Goal: Task Accomplishment & Management: Manage account settings

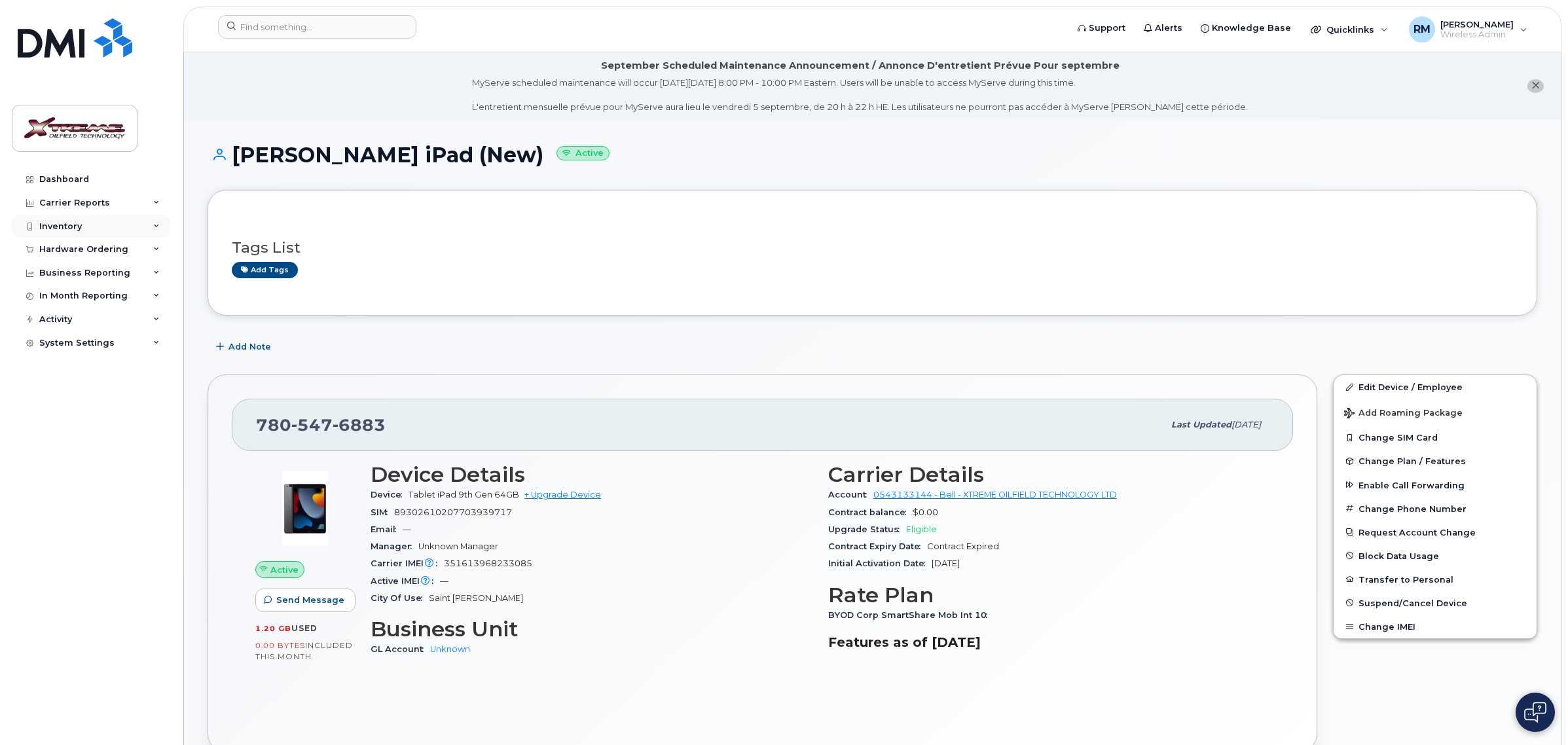
click at [59, 223] on div "Inventory" at bounding box center [60, 227] width 43 height 10
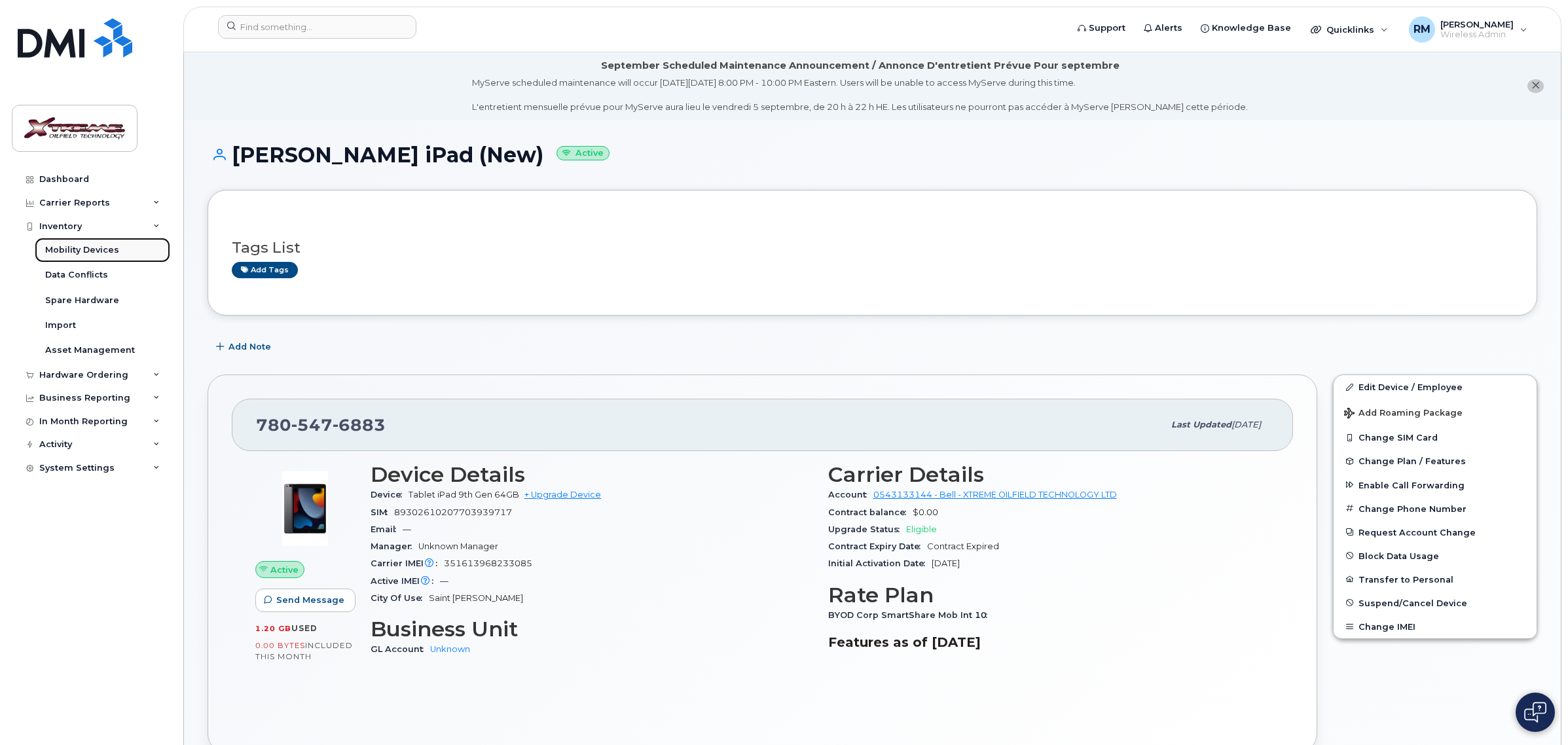
click at [85, 243] on link "Mobility Devices" at bounding box center [102, 250] width 135 height 25
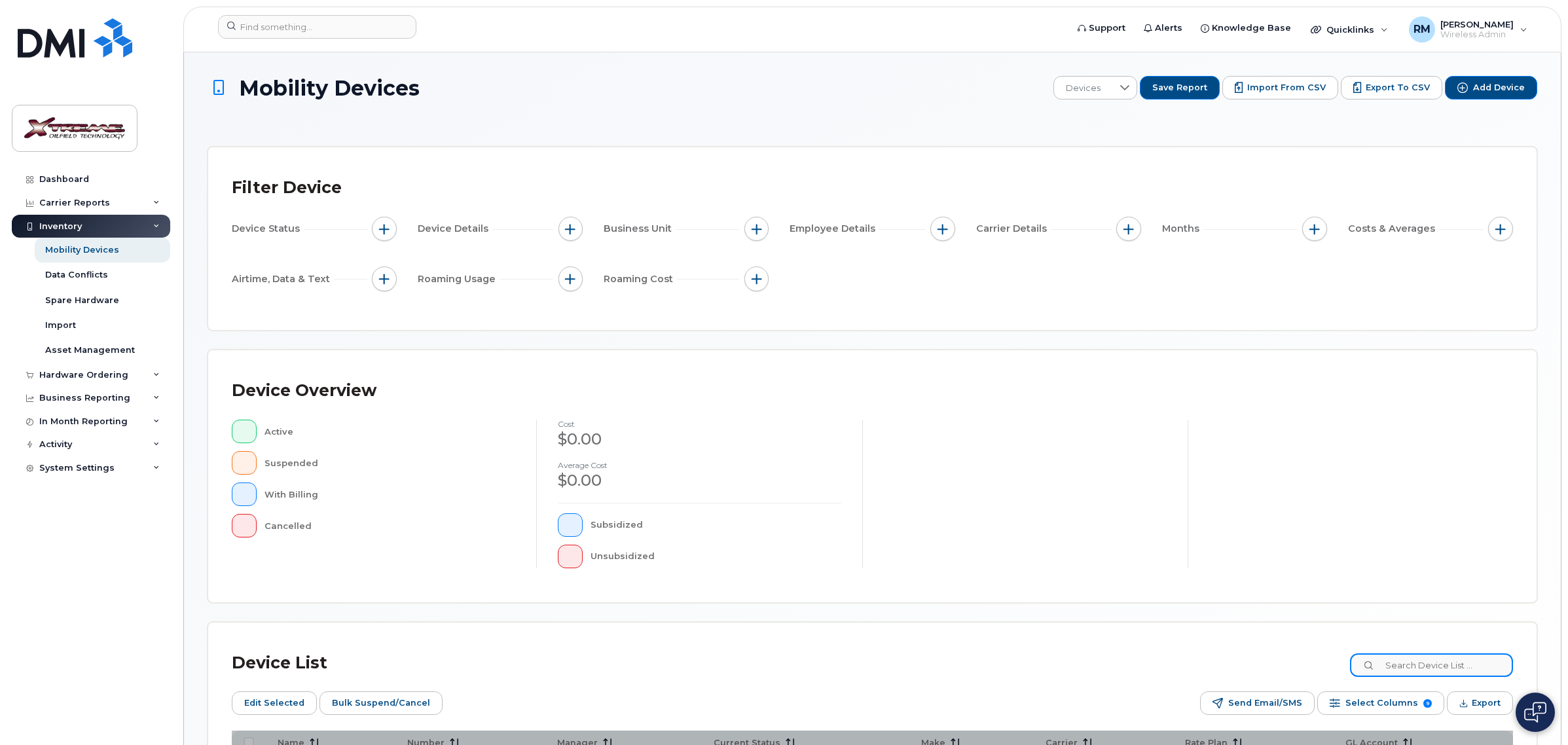
click at [1416, 662] on input at bounding box center [1430, 665] width 163 height 24
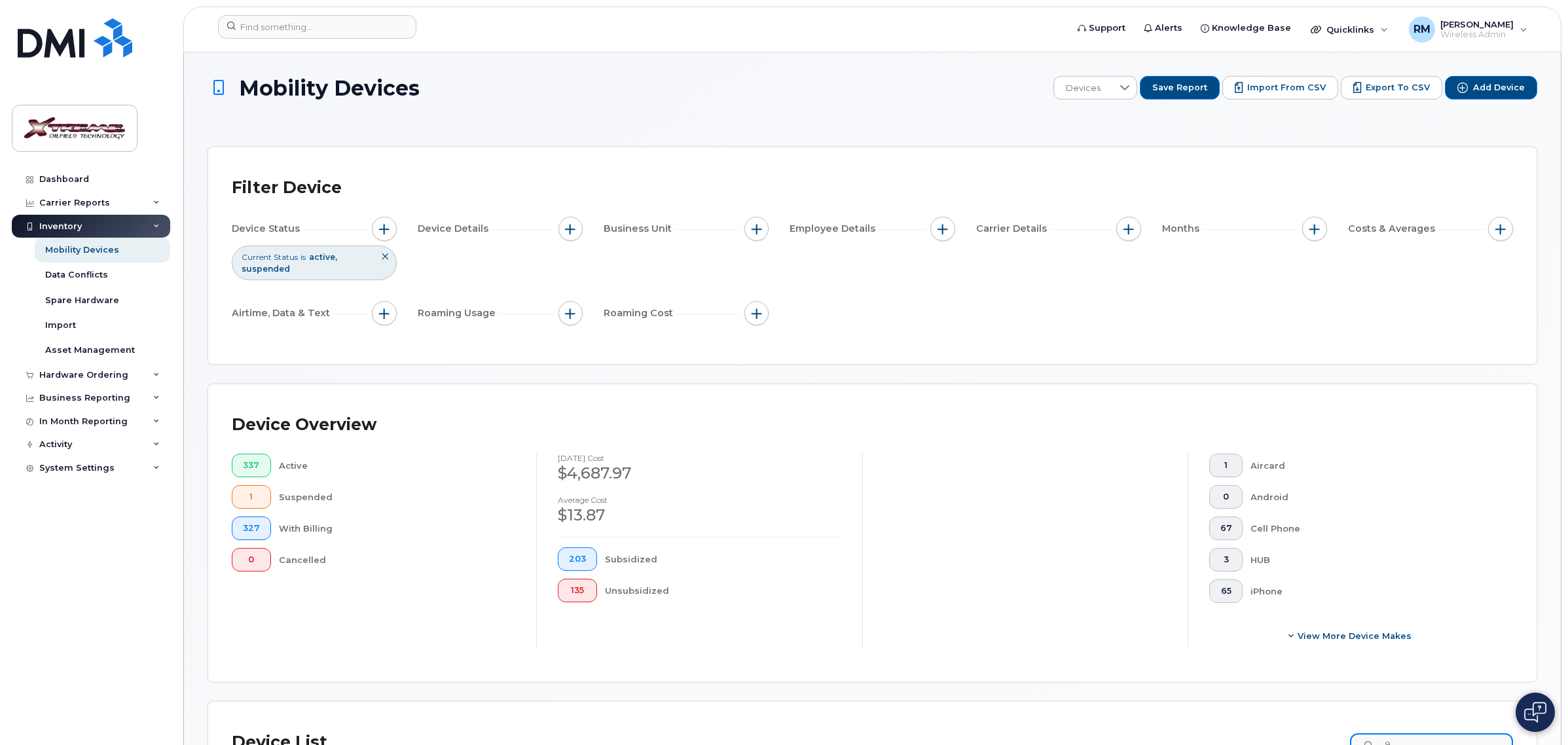
scroll to position [5, 0]
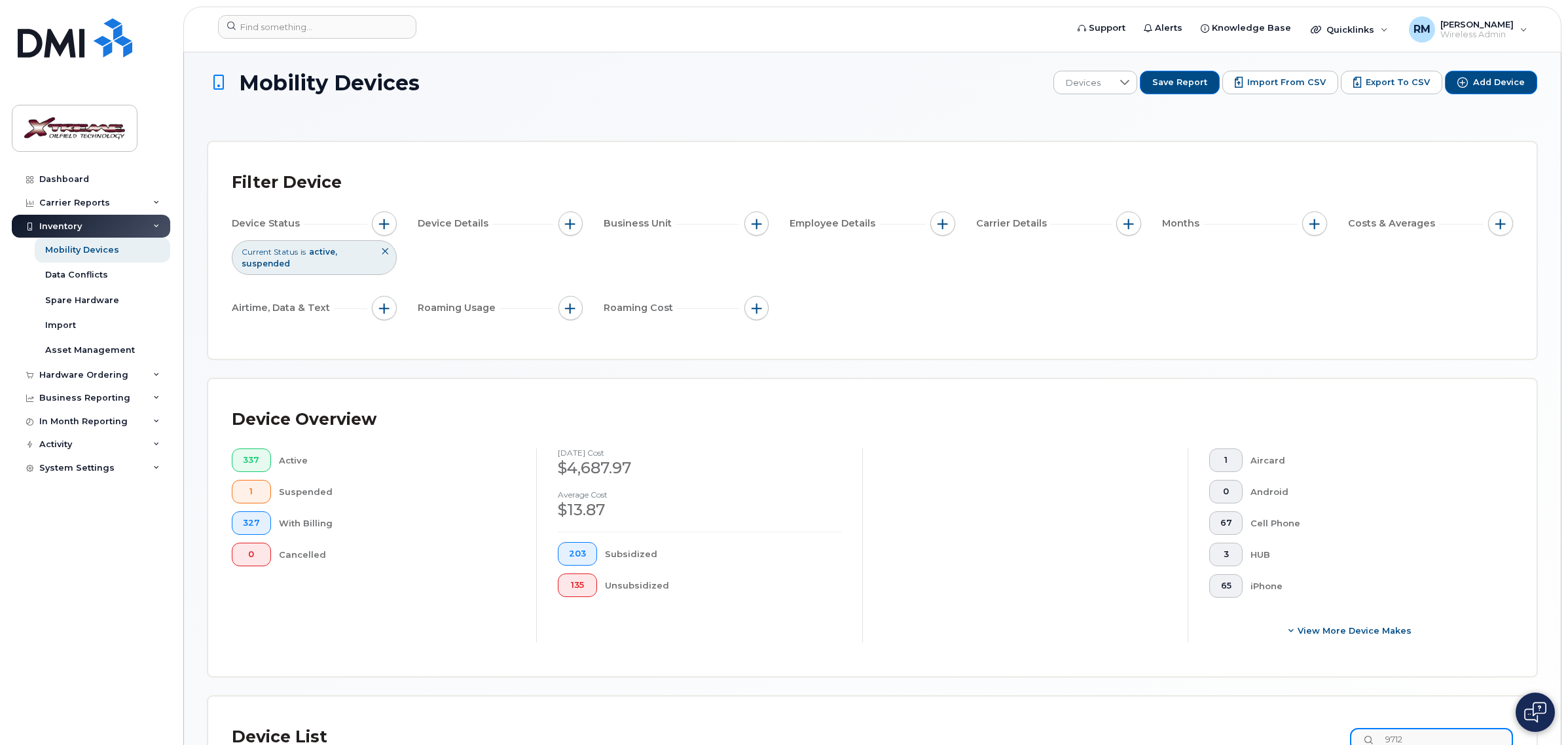
type input "9712"
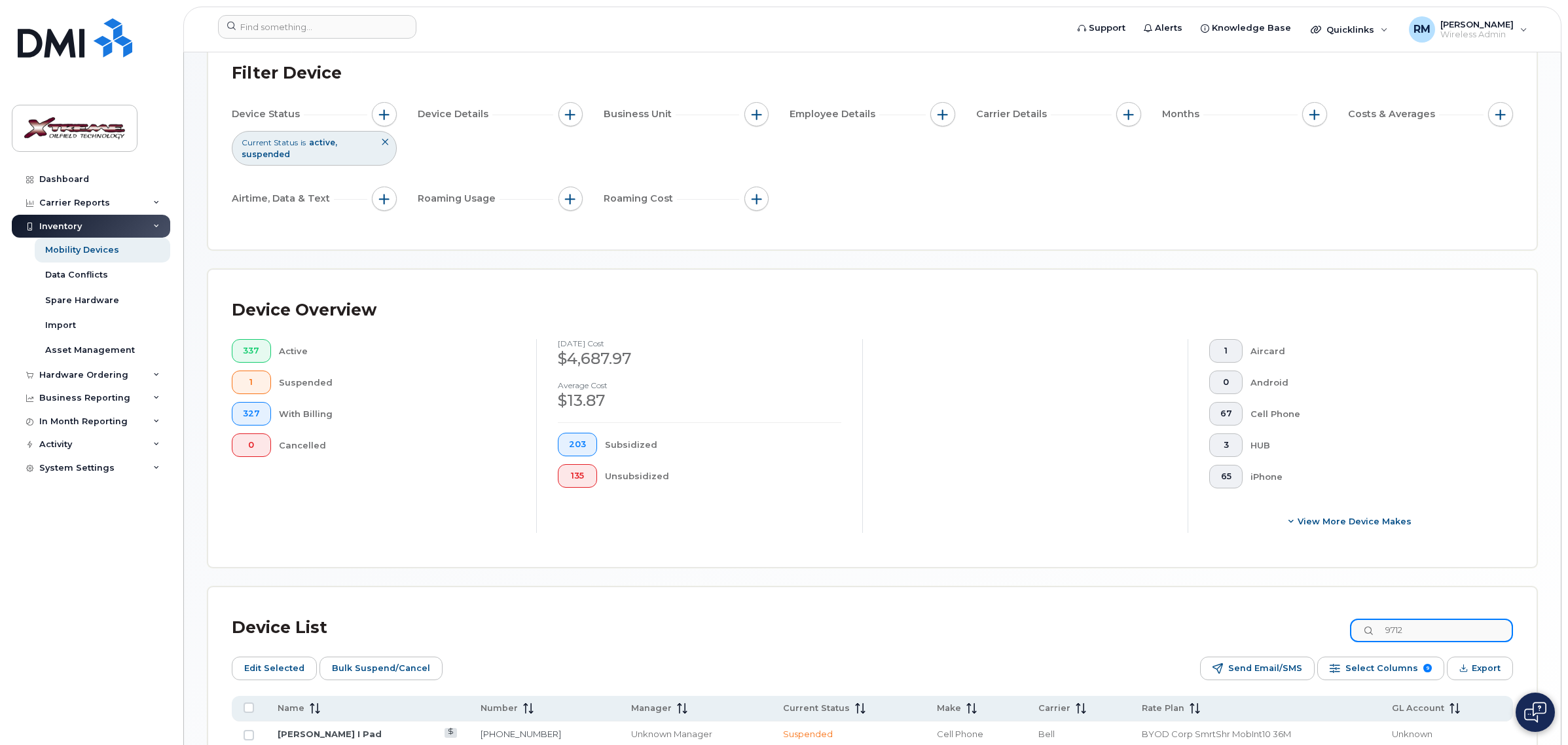
scroll to position [237, 0]
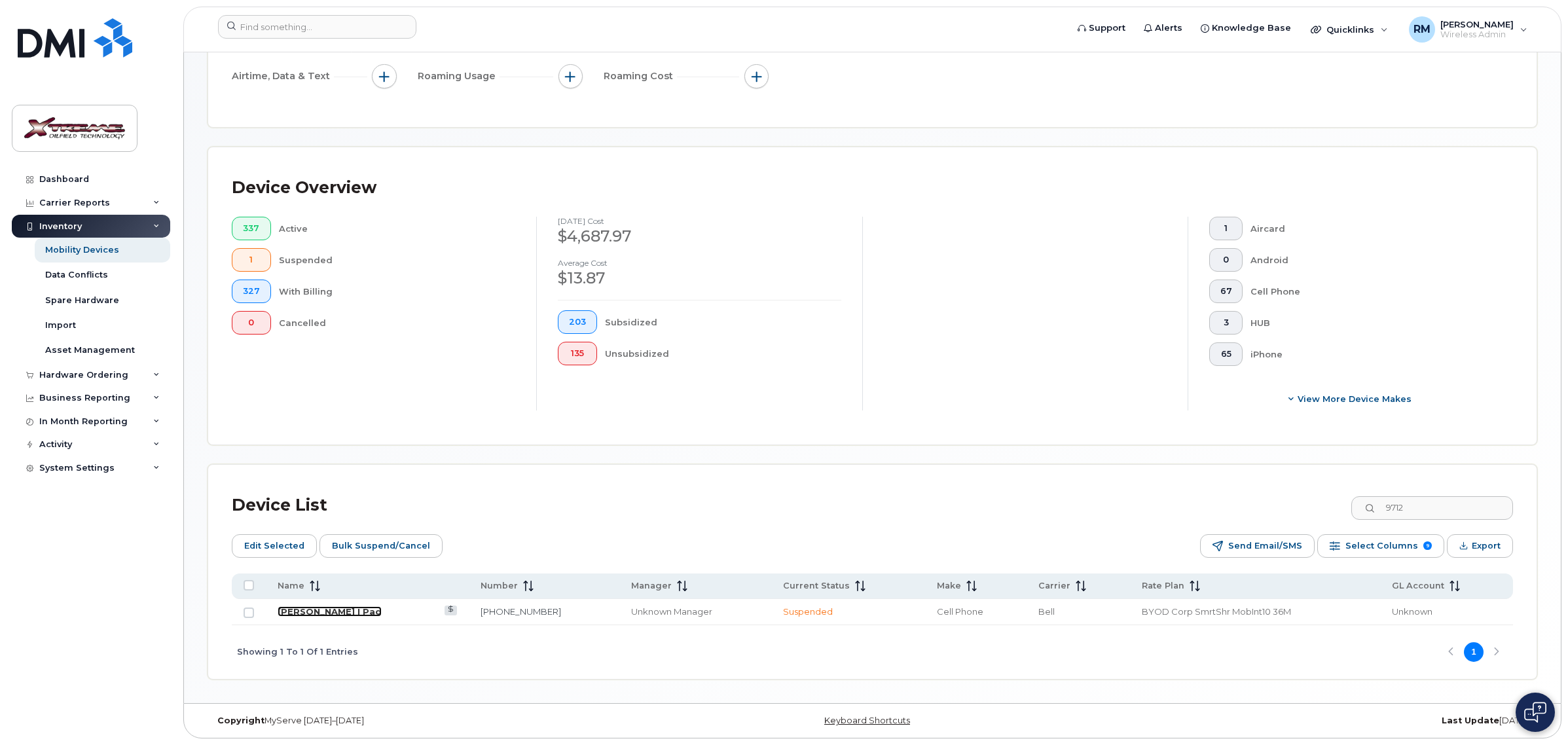
click at [313, 611] on link "[PERSON_NAME] I Pad" at bounding box center [329, 611] width 104 height 10
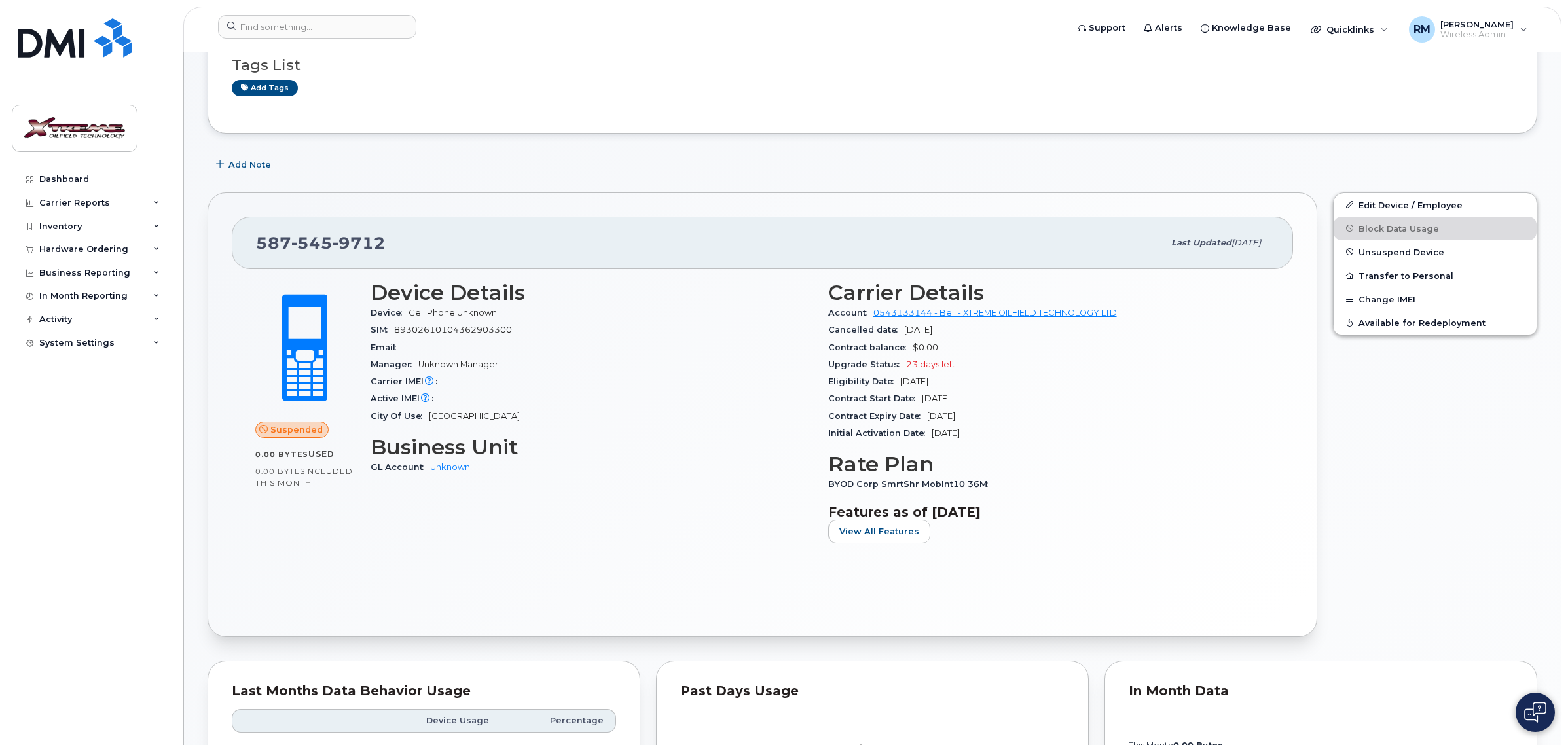
scroll to position [245, 0]
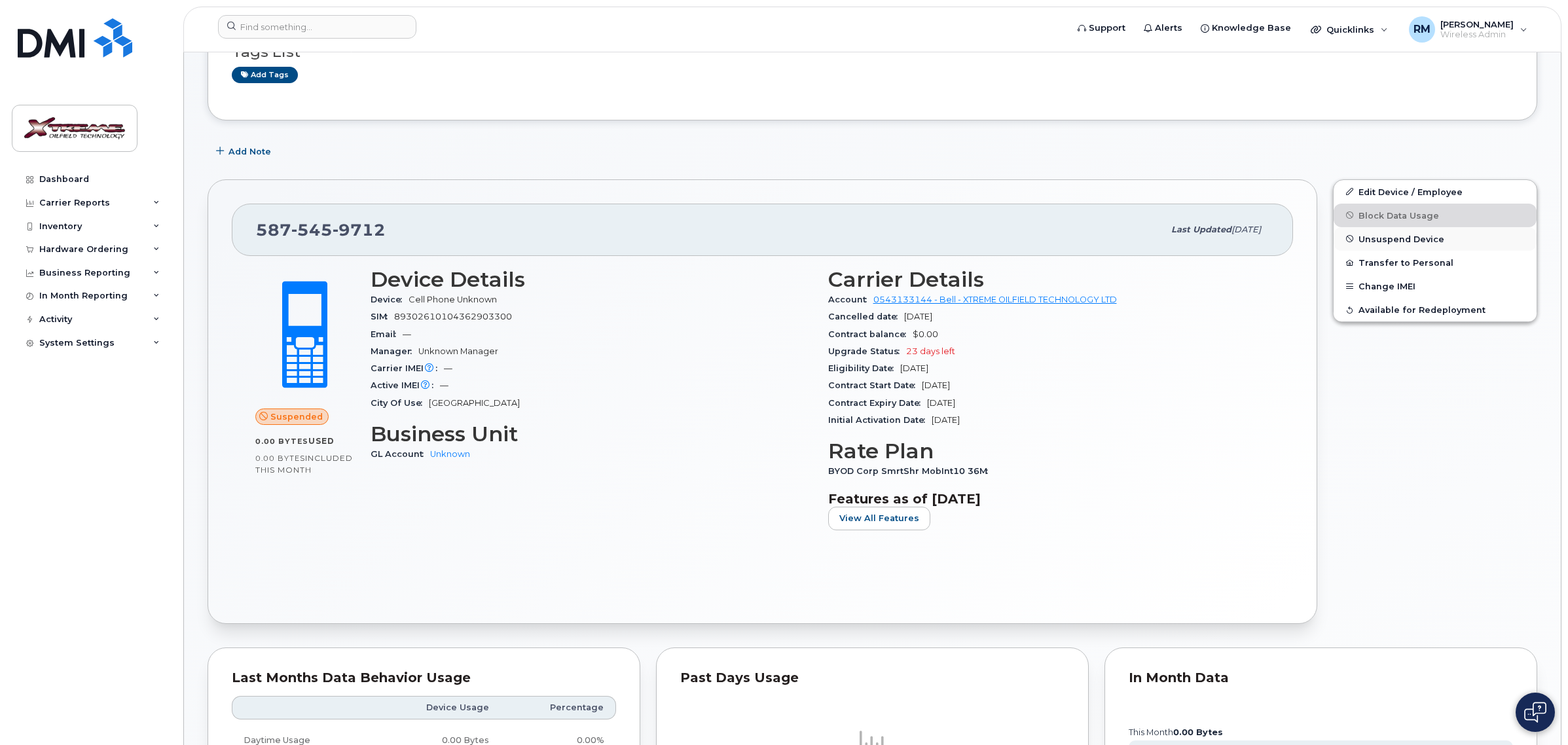
click at [1396, 240] on span "Unsuspend Device" at bounding box center [1401, 239] width 85 height 10
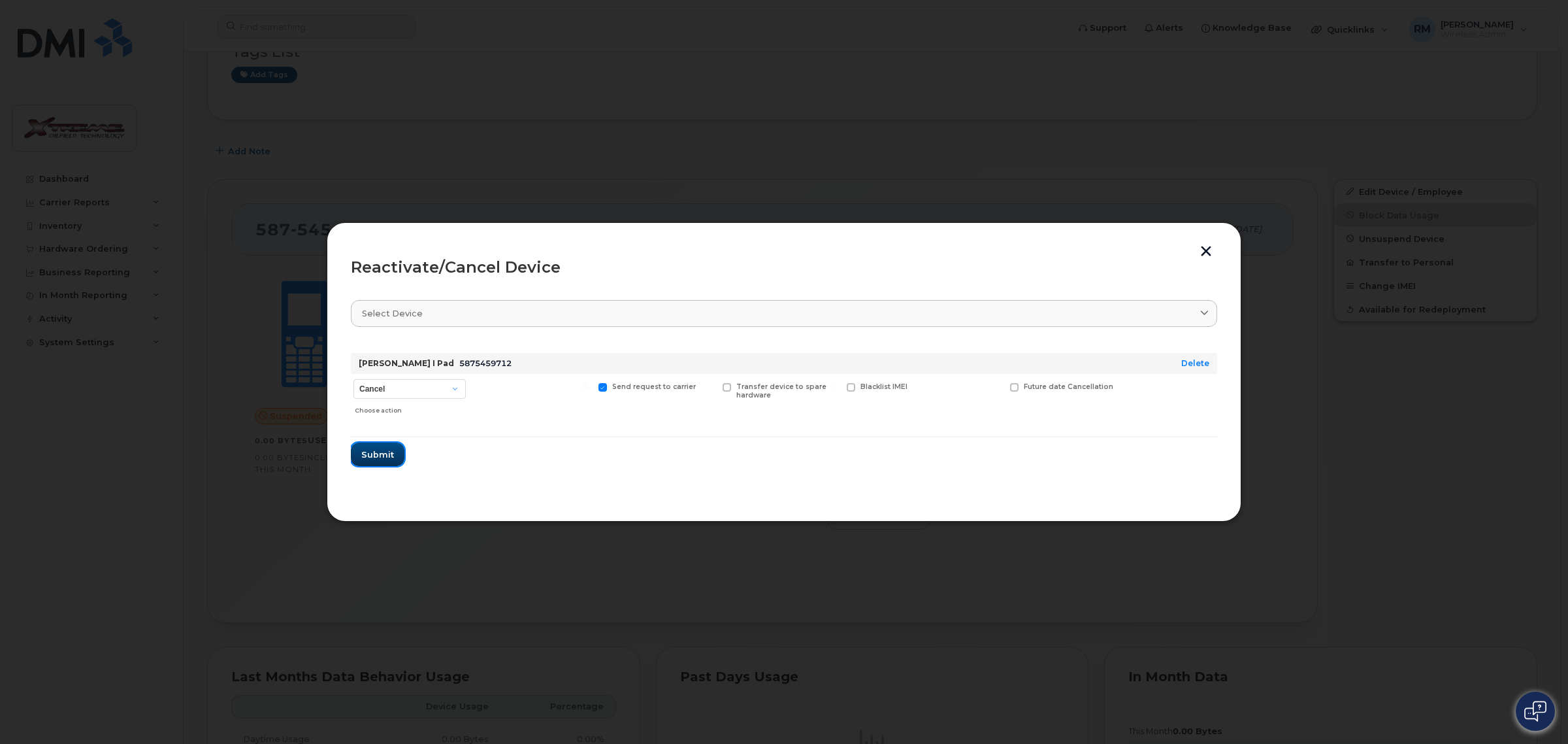
click at [389, 456] on span "Submit" at bounding box center [377, 454] width 33 height 12
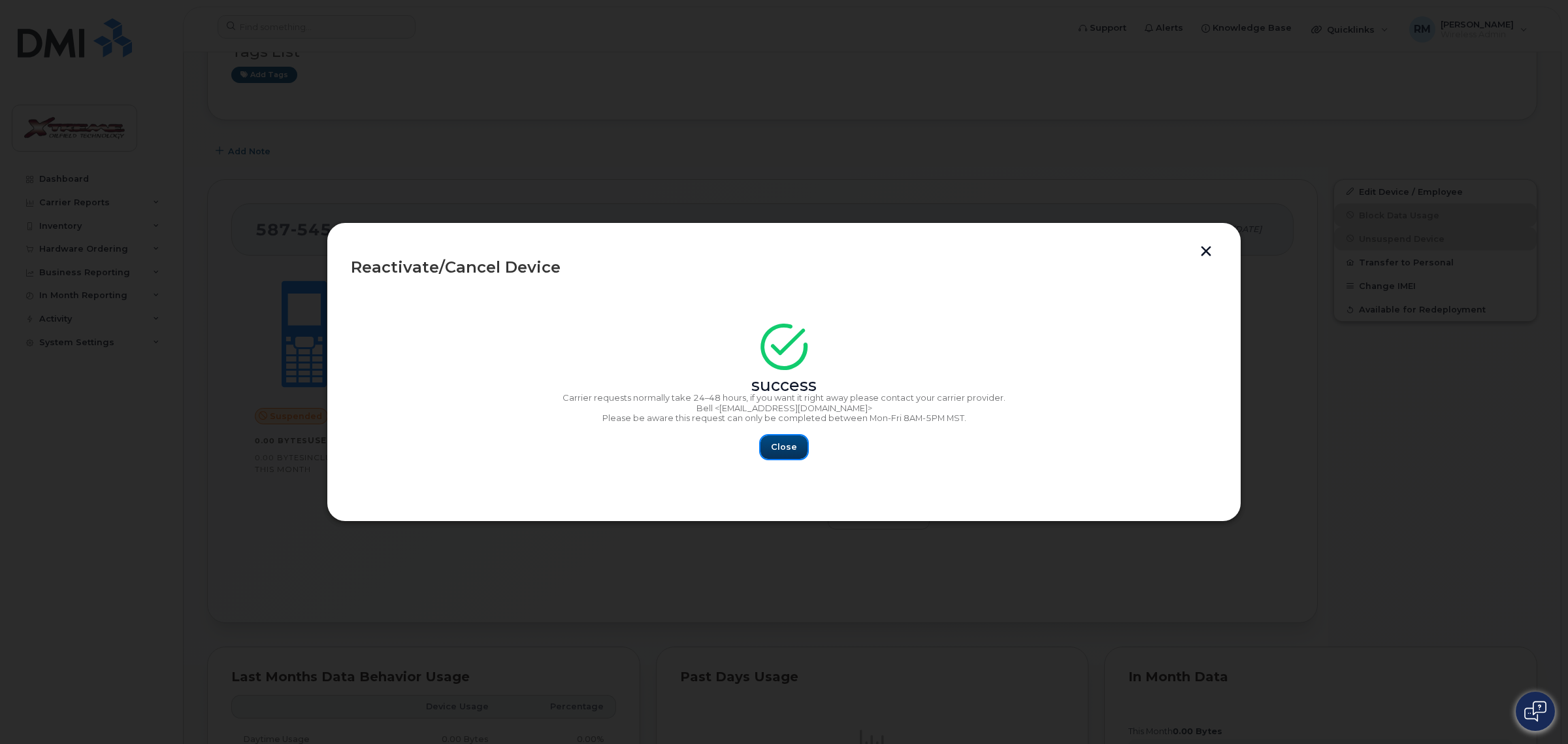
click at [780, 445] on span "Close" at bounding box center [784, 446] width 26 height 12
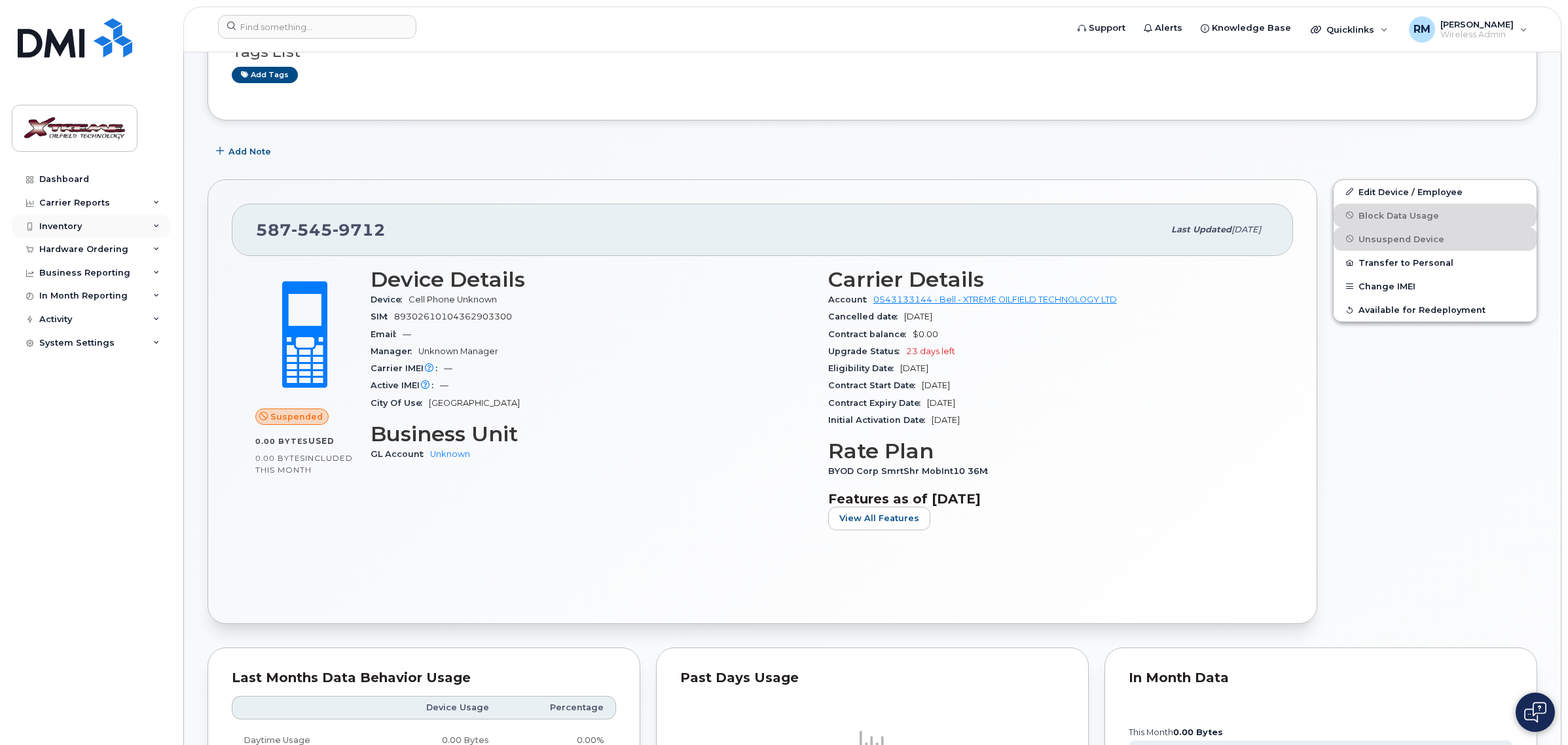
click at [77, 222] on div "Inventory" at bounding box center [60, 227] width 43 height 10
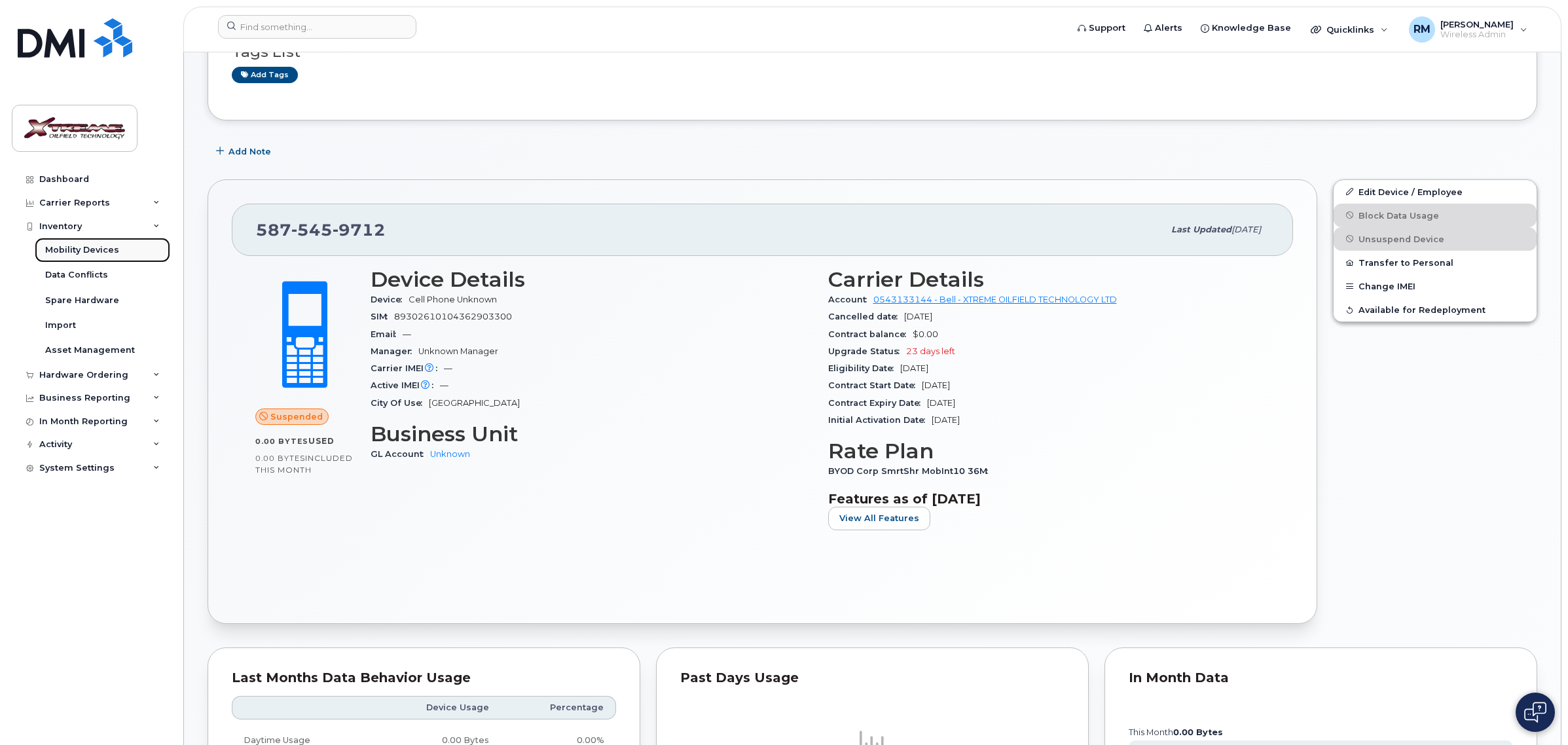
click at [76, 240] on link "Mobility Devices" at bounding box center [102, 250] width 135 height 25
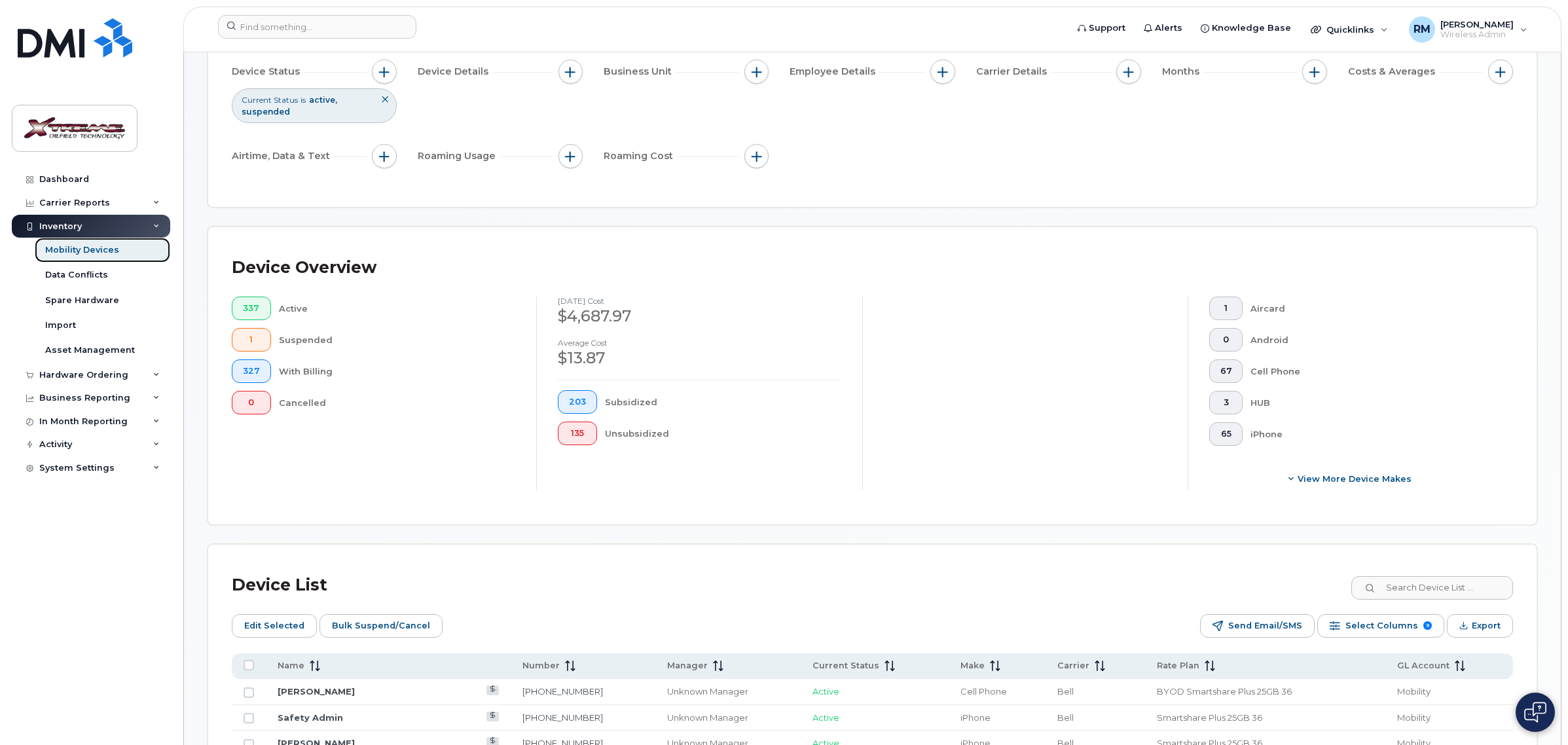
scroll to position [164, 0]
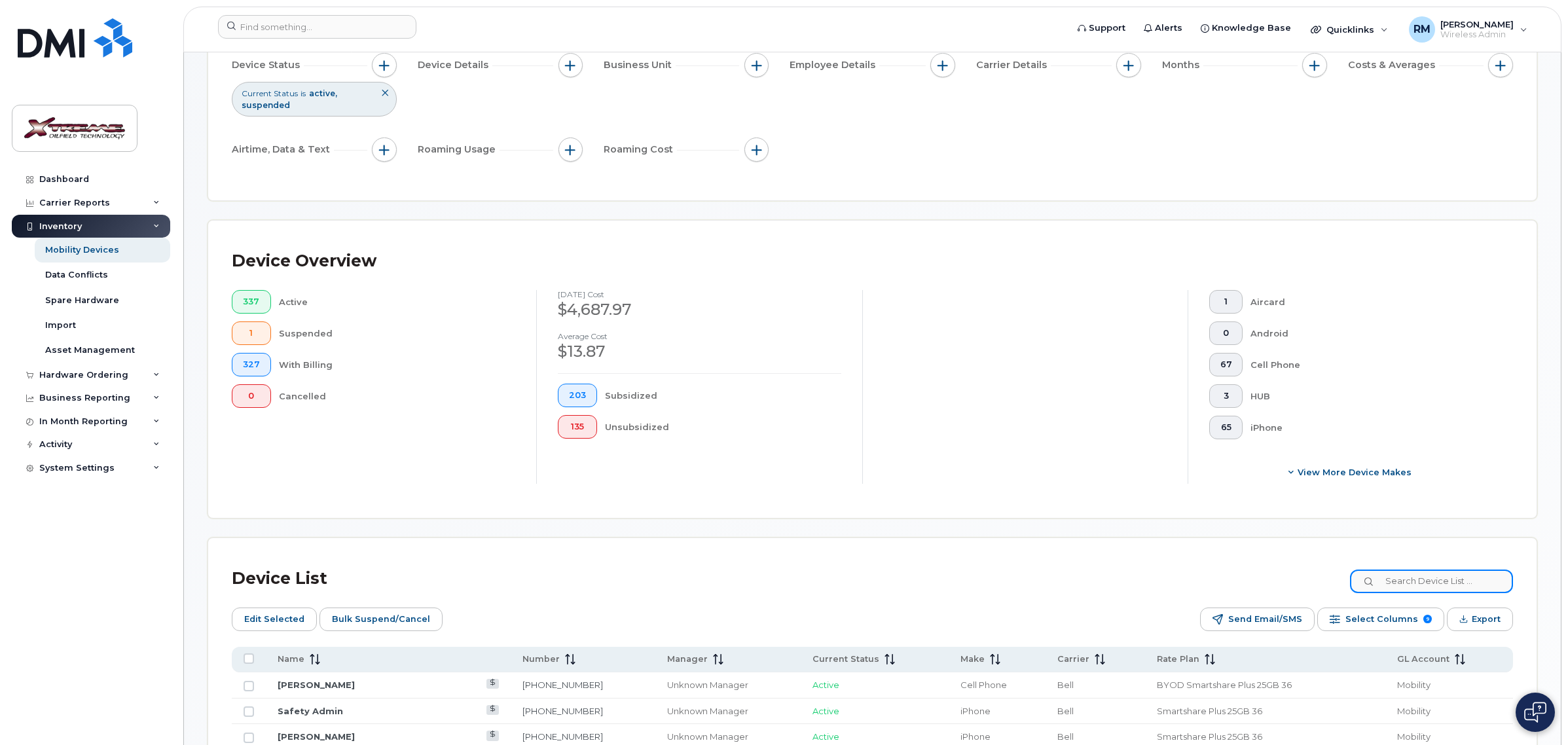
click at [1436, 583] on input at bounding box center [1430, 581] width 163 height 24
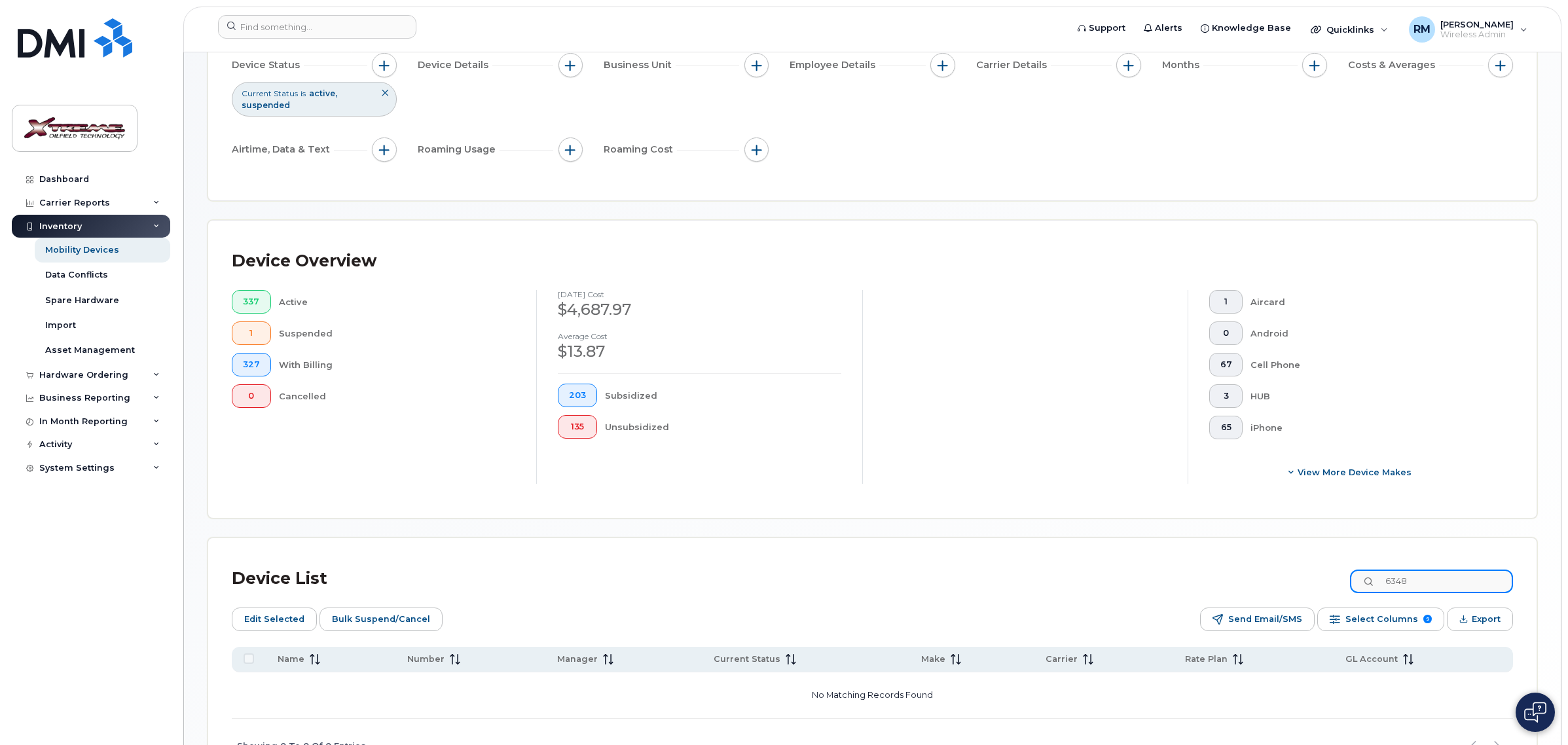
drag, startPoint x: 1434, startPoint y: 584, endPoint x: 1371, endPoint y: 584, distance: 63.0
click at [1371, 584] on input "6348" at bounding box center [1430, 581] width 163 height 24
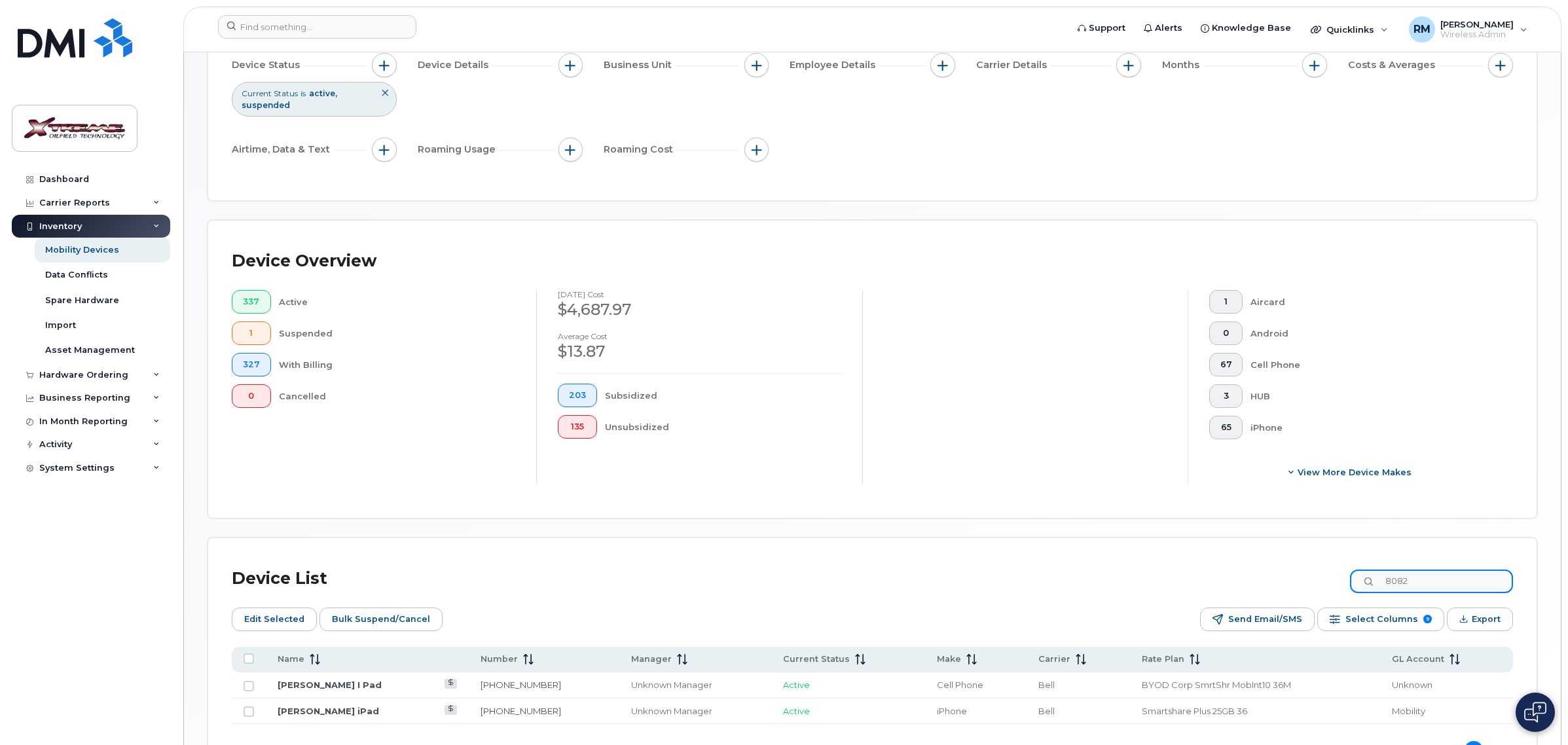
type input "8082"
